Goal: Information Seeking & Learning: Learn about a topic

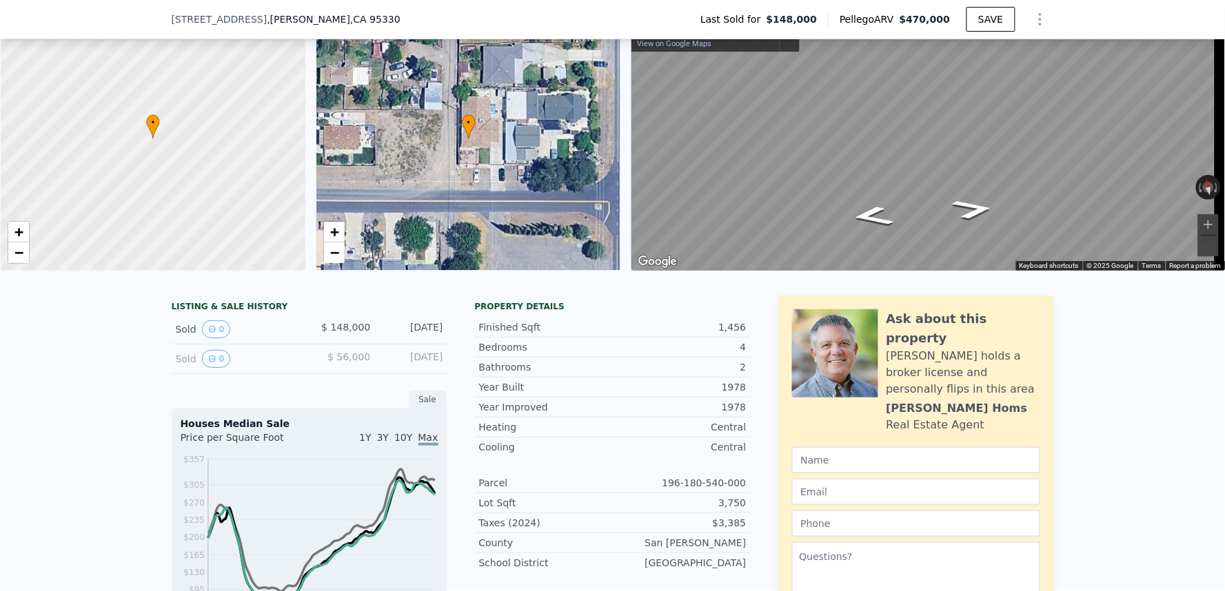
scroll to position [4, 0]
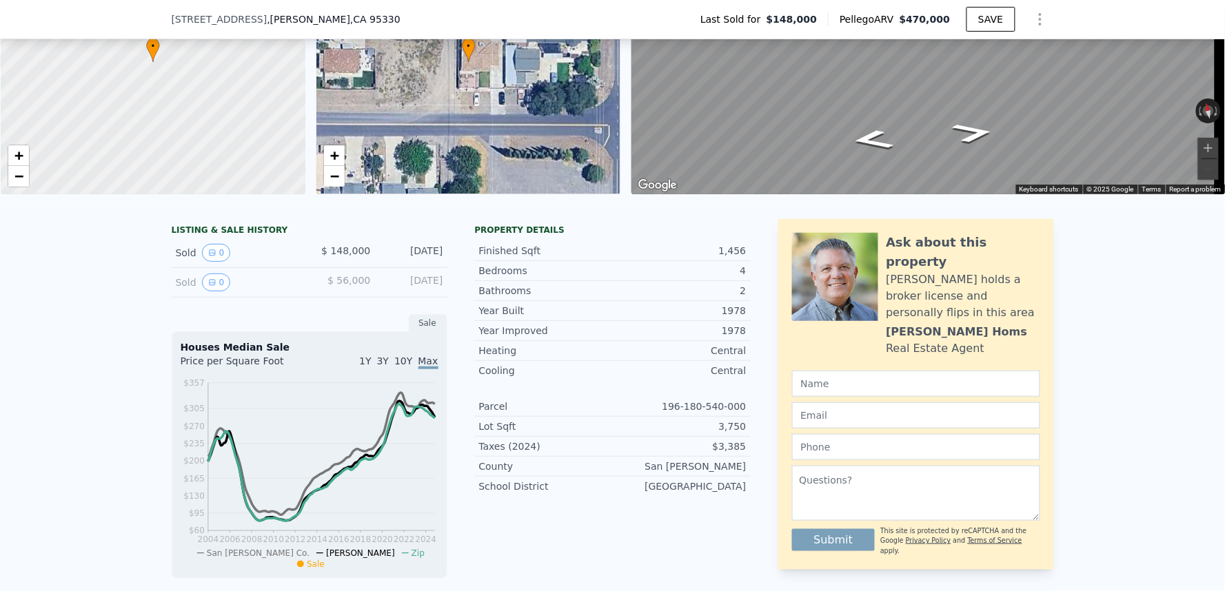
scroll to position [301, 0]
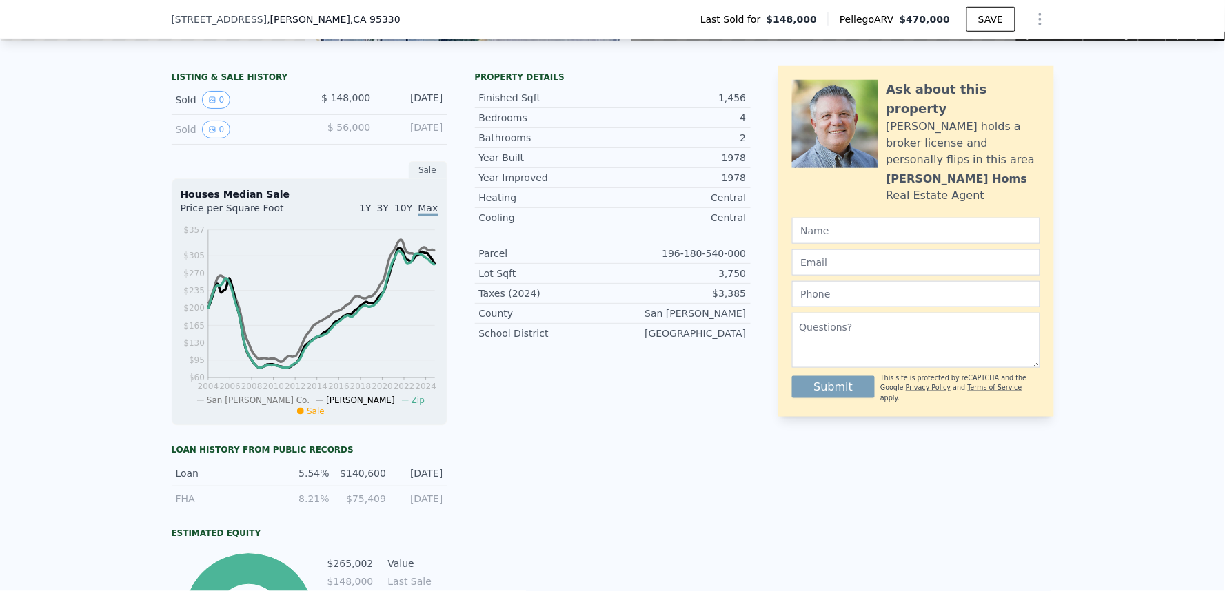
click at [711, 408] on div "Property details Finished Sqft 1,456 Bedrooms 4 Bathrooms 2 Year Built 1978 Yea…" at bounding box center [613, 377] width 276 height 622
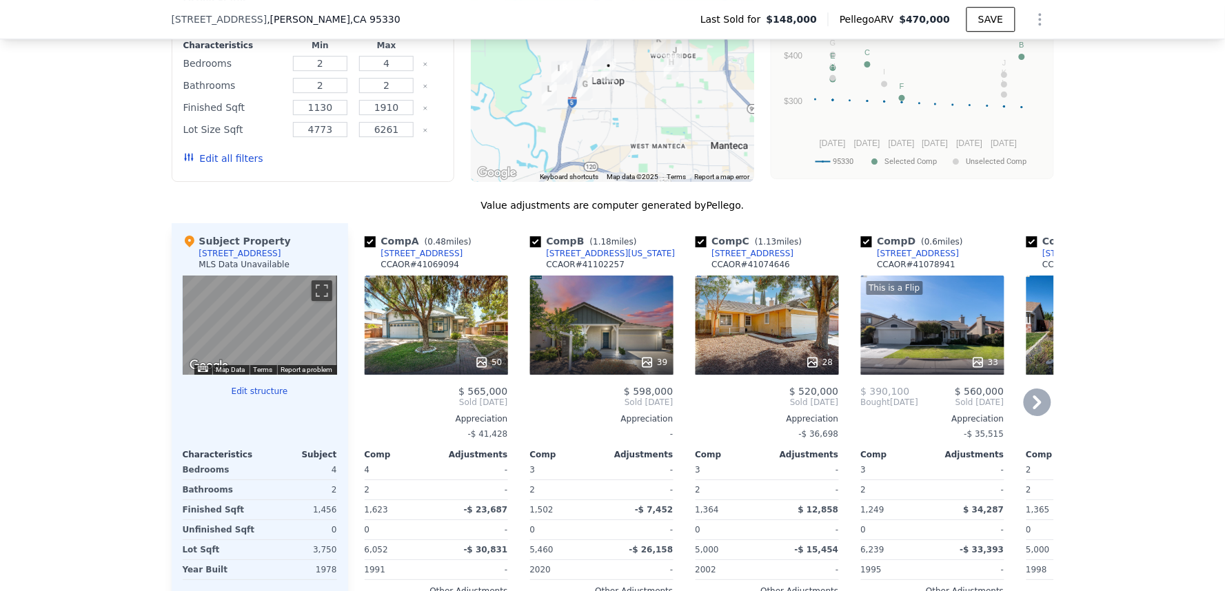
scroll to position [1301, 0]
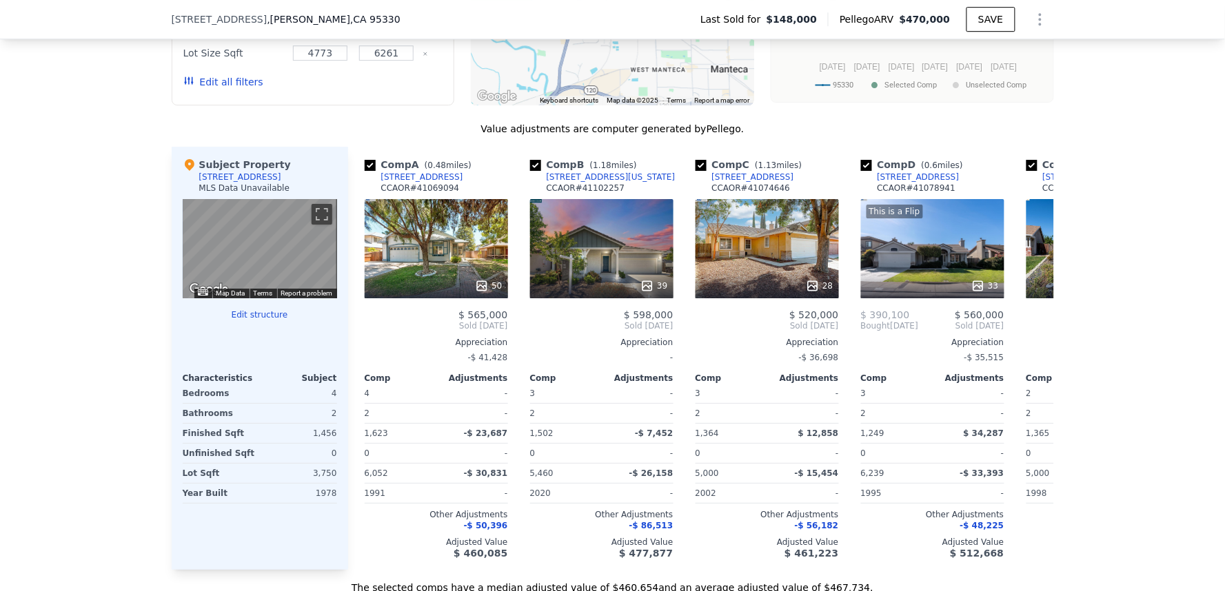
click at [1106, 404] on div "We found 12 sales that match your search Filters Map Prices Modify Comp Filters…" at bounding box center [612, 216] width 1225 height 757
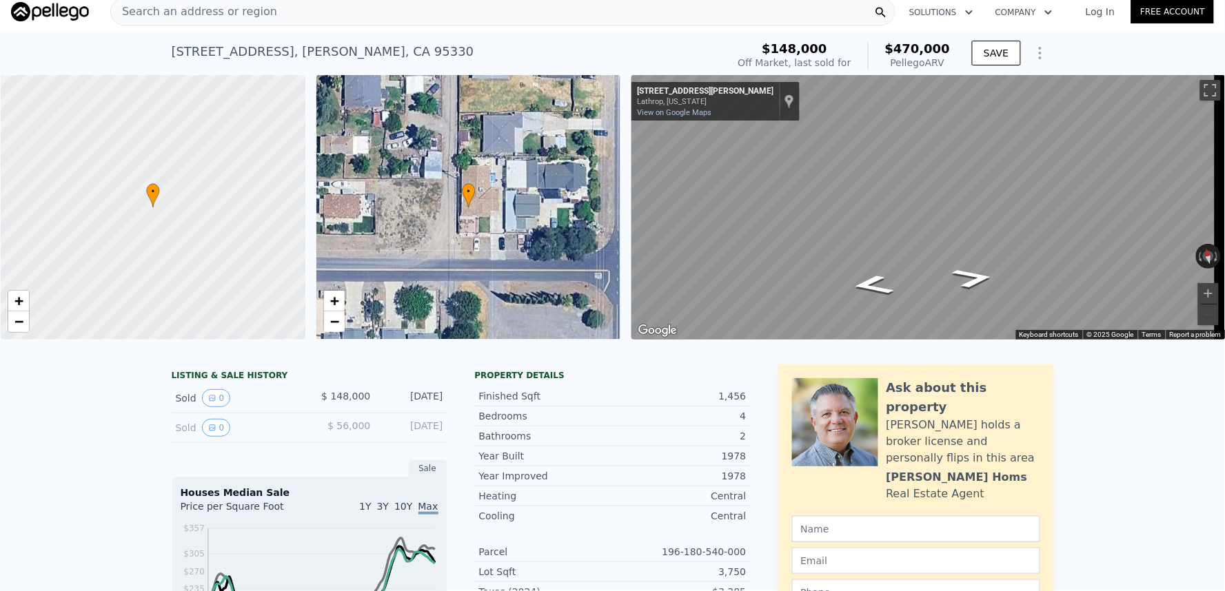
scroll to position [4, 0]
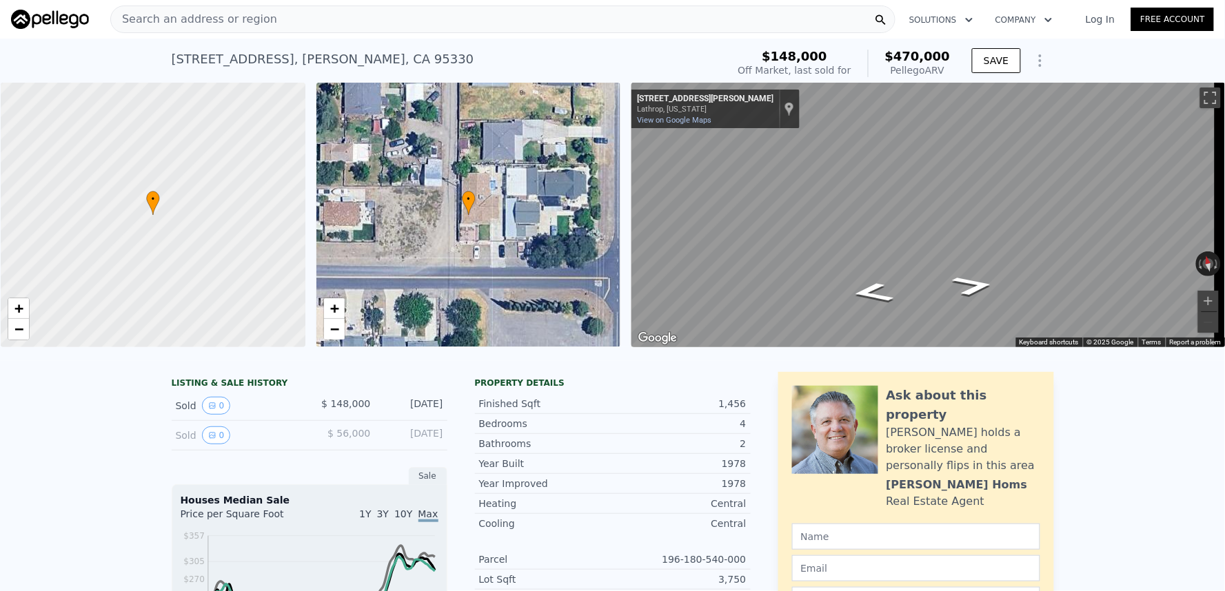
click at [373, 3] on div "Search an address or region Solutions Company Open main menu Log In Free Account" at bounding box center [612, 19] width 1203 height 33
click at [374, 14] on div "Search an address or region" at bounding box center [502, 20] width 785 height 28
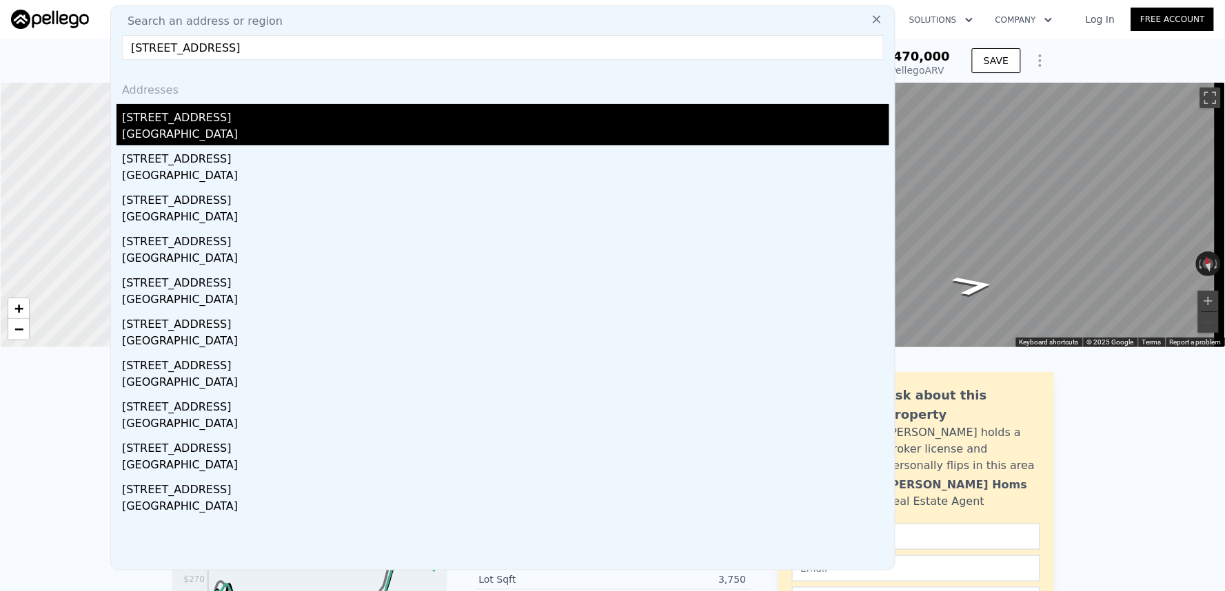
type input "[STREET_ADDRESS]"
click at [312, 127] on div "[GEOGRAPHIC_DATA]" at bounding box center [505, 135] width 767 height 19
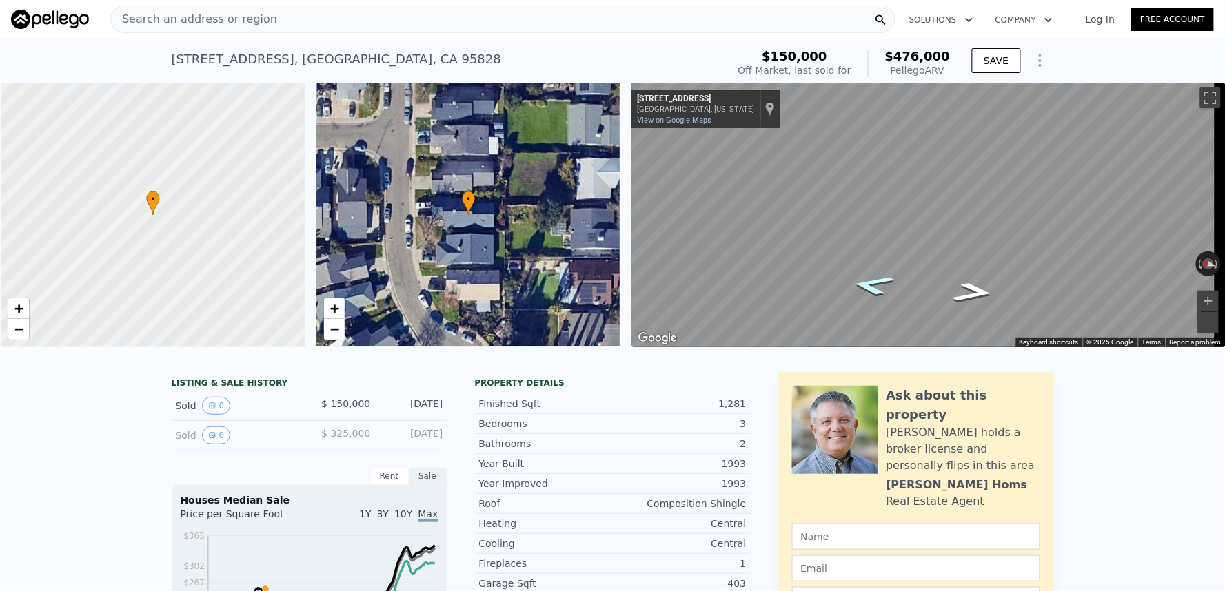
click at [906, 281] on icon "Go North, Southland Ct" at bounding box center [873, 285] width 81 height 30
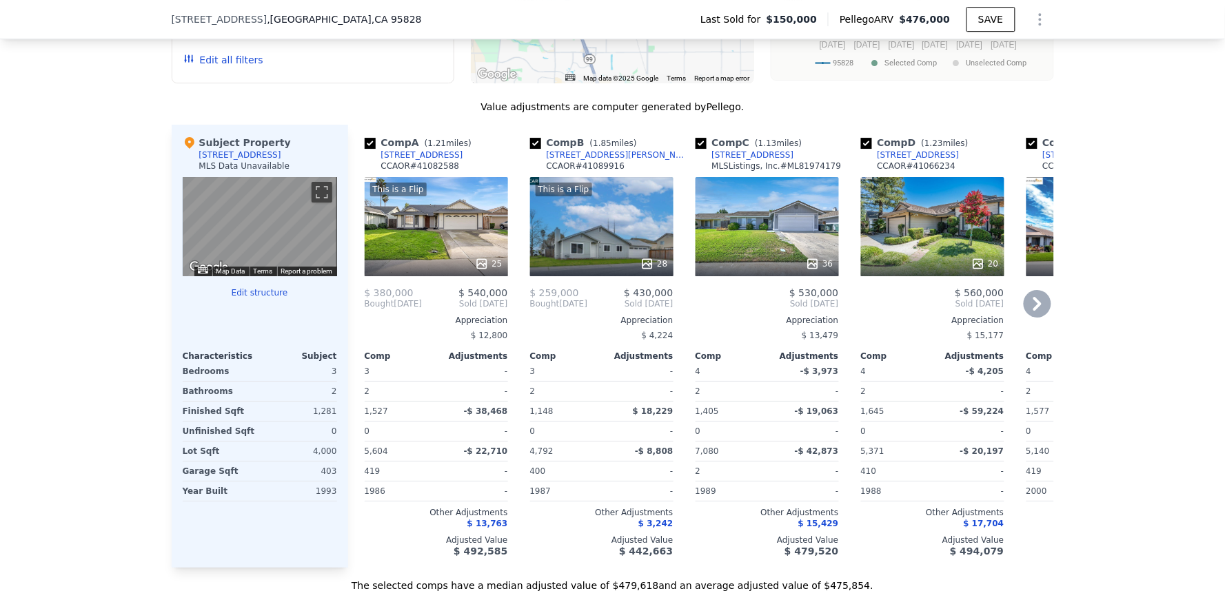
scroll to position [1296, 0]
